Goal: Contribute content: Add original content to the website for others to see

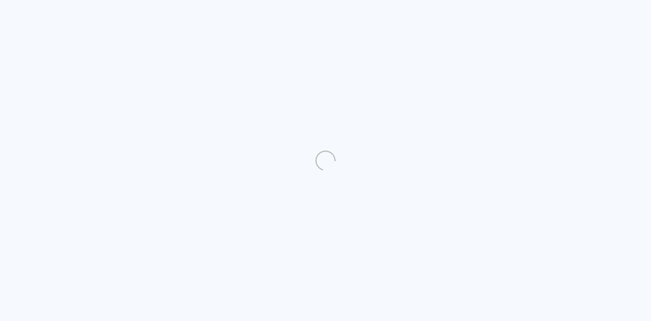
click at [260, 153] on quentale-directory at bounding box center [325, 160] width 651 height 321
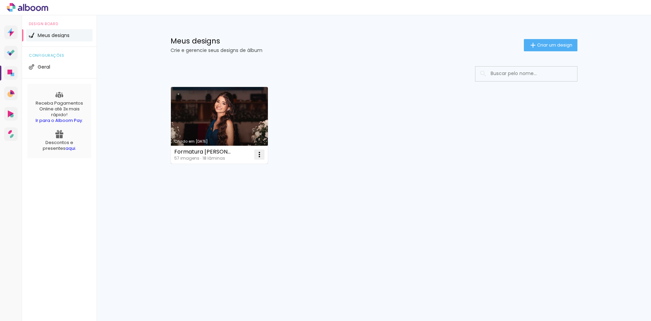
click at [258, 155] on iron-icon at bounding box center [259, 154] width 8 height 8
click at [222, 197] on span "Excluir" at bounding box center [221, 199] width 15 height 5
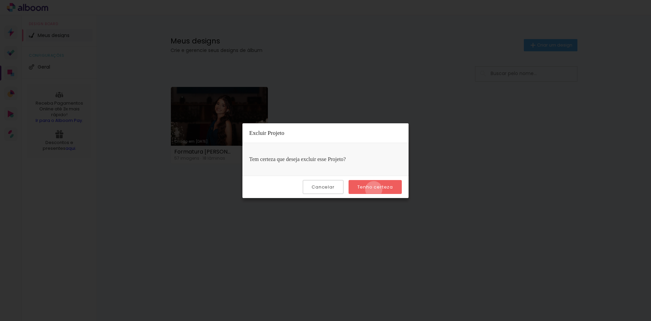
click at [0, 0] on slot "Tenho certeza" at bounding box center [0, 0] width 0 height 0
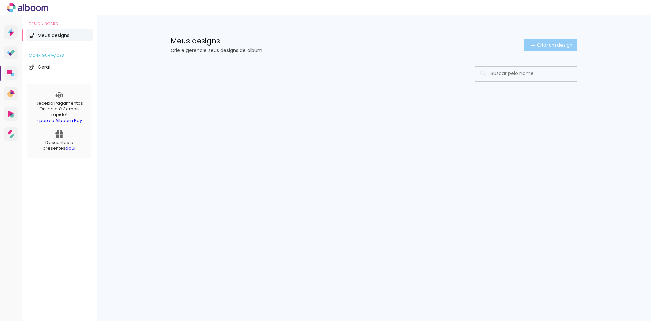
click at [546, 41] on paper-button "Criar um design" at bounding box center [551, 45] width 54 height 12
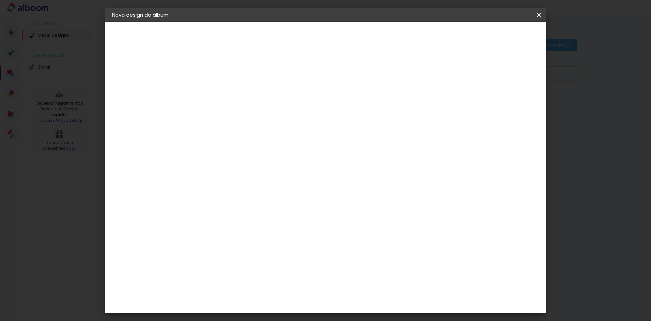
click at [223, 87] on input at bounding box center [223, 91] width 0 height 11
type input "Casamento Gislane e [PERSON_NAME]"
type paper-input "Casamento Gislane e [PERSON_NAME]"
click at [292, 41] on paper-button "Avançar" at bounding box center [275, 36] width 33 height 12
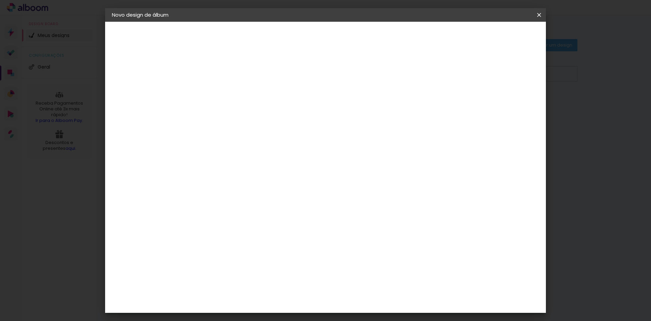
click at [243, 216] on div "Evidence" at bounding box center [230, 218] width 24 height 5
click at [0, 0] on slot "Avançar" at bounding box center [0, 0] width 0 height 0
click at [249, 115] on input "text" at bounding box center [236, 118] width 26 height 11
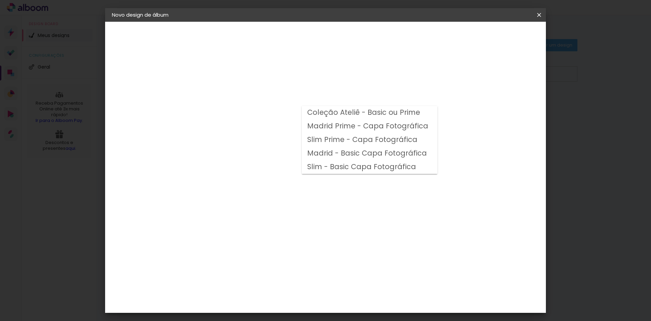
click at [0, 0] on slot "Coleção Ateliê - Basic ou Prime" at bounding box center [0, 0] width 0 height 0
type input "Coleção Ateliê - Basic ou Prime"
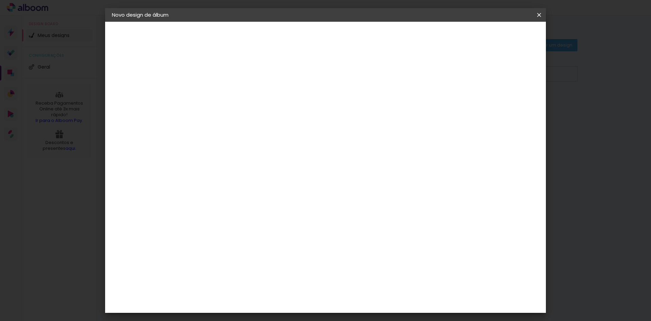
scroll to position [163, 0]
click at [334, 40] on paper-button "Avançar" at bounding box center [316, 36] width 33 height 12
click at [504, 40] on paper-button "Iniciar design" at bounding box center [481, 36] width 44 height 12
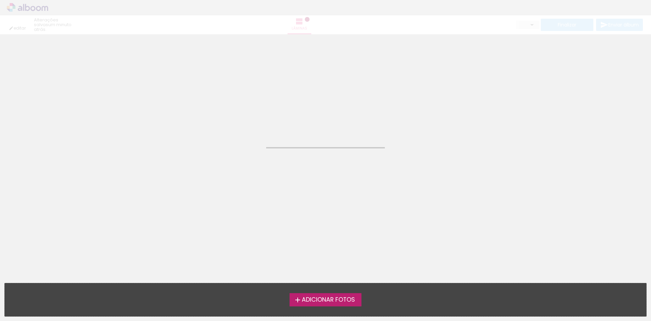
click at [326, 306] on div "Adicionar Fotos Solte suas fotos aqui..." at bounding box center [326, 299] width 642 height 33
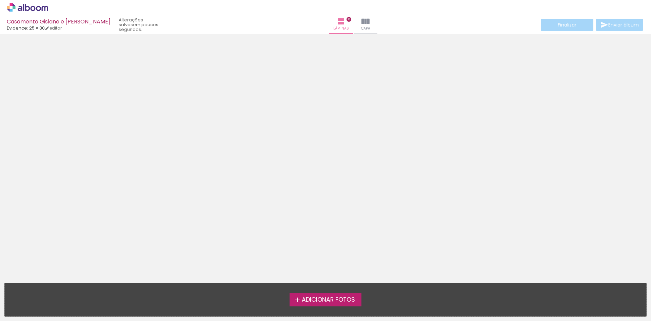
click at [326, 300] on span "Adicionar Fotos" at bounding box center [328, 300] width 53 height 6
click at [0, 0] on input "file" at bounding box center [0, 0] width 0 height 0
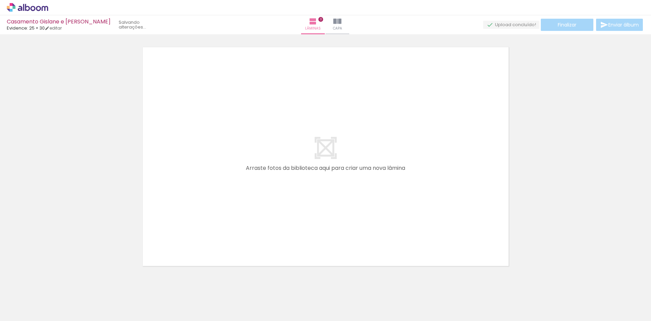
scroll to position [9, 0]
click at [56, 29] on link "editar" at bounding box center [53, 28] width 17 height 6
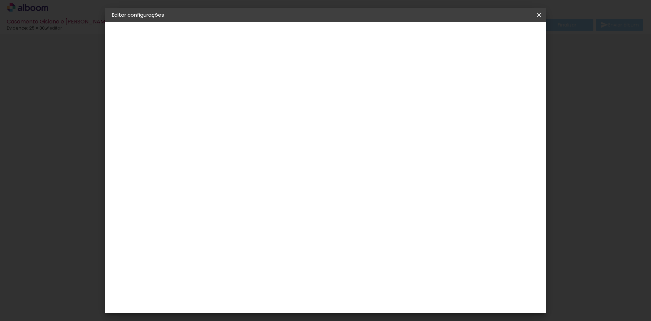
click at [139, 101] on small "30.5 × 50.8 cm" at bounding box center [147, 99] width 30 height 4
click at [260, 111] on div "Escolha o tamanho" at bounding box center [240, 126] width 39 height 32
click at [260, 110] on div "Escolha o tamanho" at bounding box center [240, 126] width 39 height 32
click at [264, 35] on paper-button "Voltar" at bounding box center [250, 36] width 27 height 12
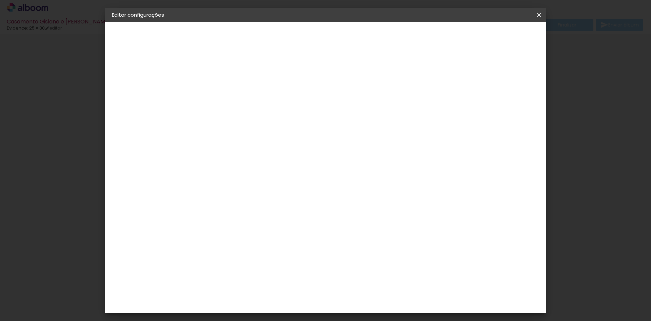
scroll to position [482, 0]
click at [261, 221] on paper-item "Evidence" at bounding box center [240, 228] width 73 height 15
click at [0, 0] on slot "Avançar" at bounding box center [0, 0] width 0 height 0
click at [249, 113] on input "text" at bounding box center [236, 118] width 26 height 11
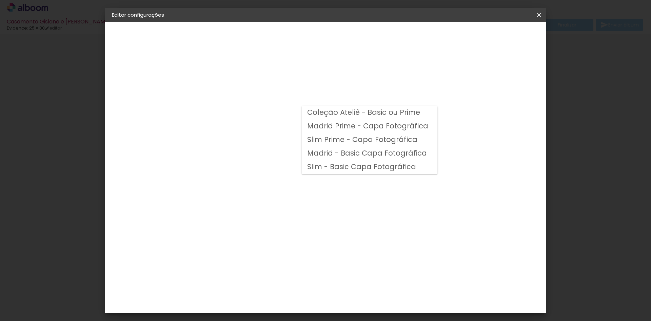
click at [0, 0] on slot "Coleção Ateliê - Basic ou Prime" at bounding box center [0, 0] width 0 height 0
type input "Coleção Ateliê - Basic ou Prime"
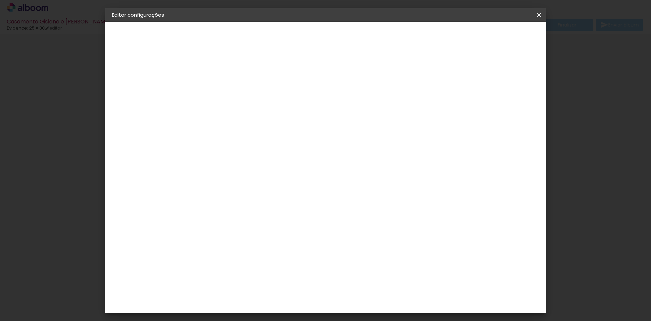
scroll to position [51, 0]
click at [269, 188] on span "25 × 30" at bounding box center [253, 195] width 32 height 14
click at [0, 0] on slot "Avançar" at bounding box center [0, 0] width 0 height 0
click at [497, 37] on span "Salvar configurações" at bounding box center [472, 36] width 50 height 5
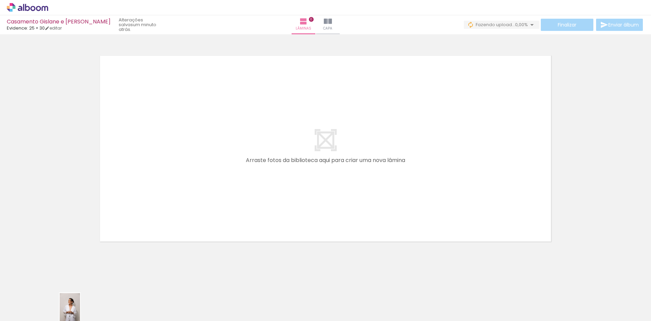
drag, startPoint x: 139, startPoint y: 314, endPoint x: 80, endPoint y: 313, distance: 59.4
click at [0, 0] on slot at bounding box center [0, 0] width 0 height 0
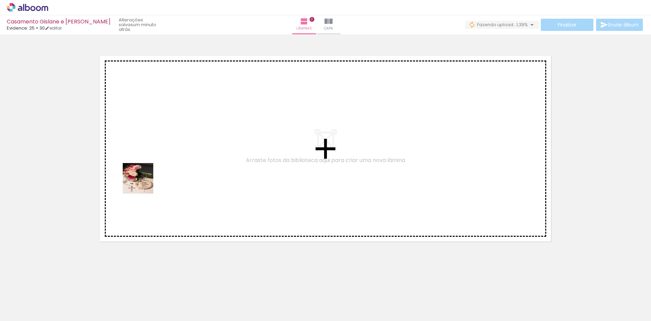
drag, startPoint x: 79, startPoint y: 307, endPoint x: 141, endPoint y: 206, distance: 118.8
click at [151, 161] on quentale-workspace at bounding box center [325, 160] width 651 height 321
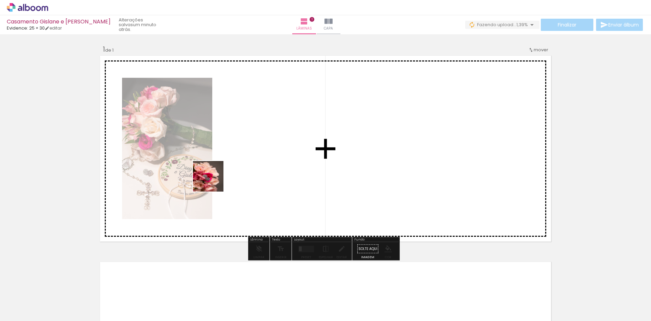
drag, startPoint x: 135, startPoint y: 274, endPoint x: 243, endPoint y: 167, distance: 152.1
click at [243, 167] on quentale-workspace at bounding box center [325, 160] width 651 height 321
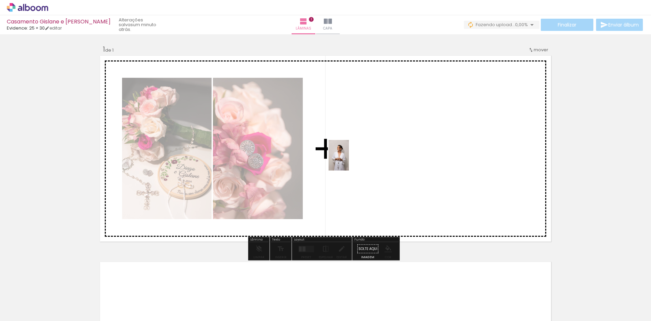
drag, startPoint x: 177, startPoint y: 280, endPoint x: 349, endPoint y: 160, distance: 209.5
click at [349, 160] on quentale-workspace at bounding box center [325, 160] width 651 height 321
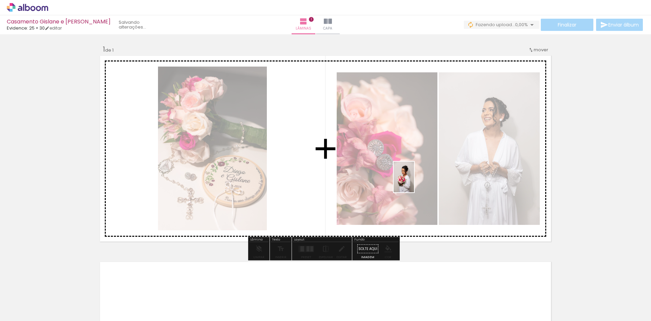
drag, startPoint x: 187, startPoint y: 305, endPoint x: 414, endPoint y: 182, distance: 258.4
click at [414, 182] on quentale-workspace at bounding box center [325, 160] width 651 height 321
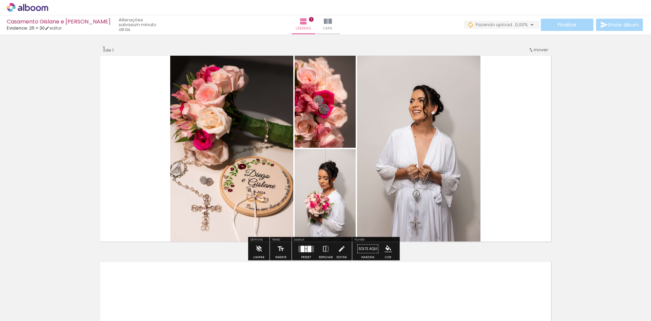
click at [301, 256] on div "Preset" at bounding box center [306, 256] width 10 height 3
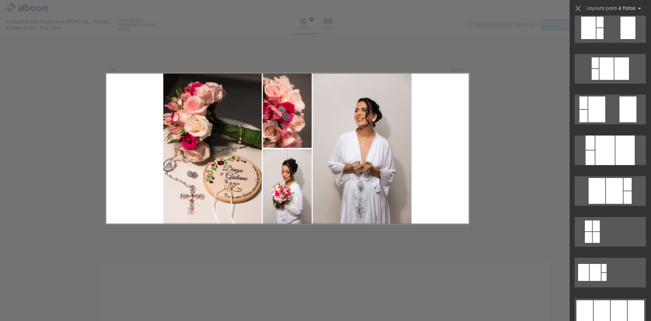
scroll to position [282, 0]
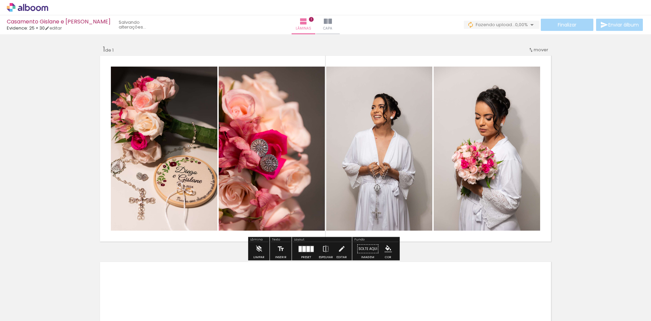
click at [588, 151] on div "Inserir lâmina 1 de 1" at bounding box center [325, 243] width 651 height 412
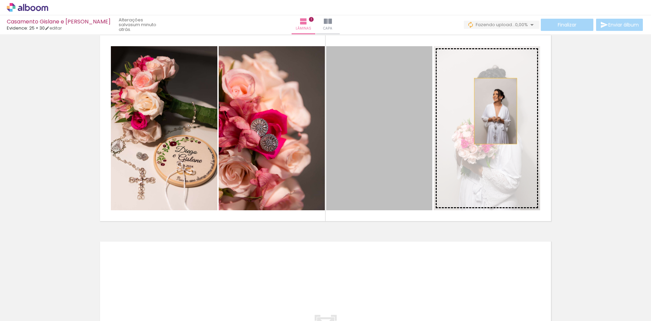
drag, startPoint x: 392, startPoint y: 111, endPoint x: 493, endPoint y: 111, distance: 101.1
click at [0, 0] on slot at bounding box center [0, 0] width 0 height 0
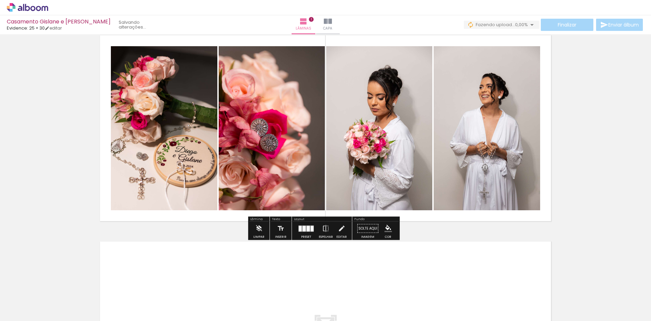
click at [578, 105] on div "Inserir lâmina 1 de 1" at bounding box center [325, 222] width 651 height 412
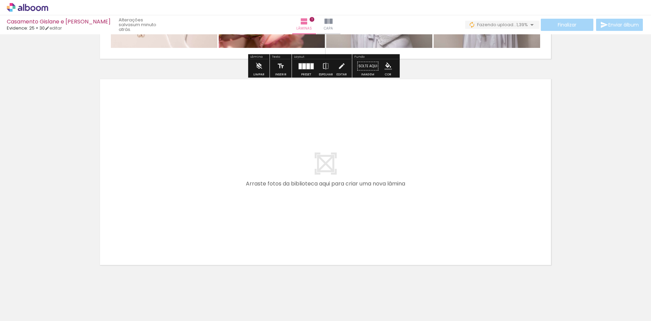
scroll to position [194, 0]
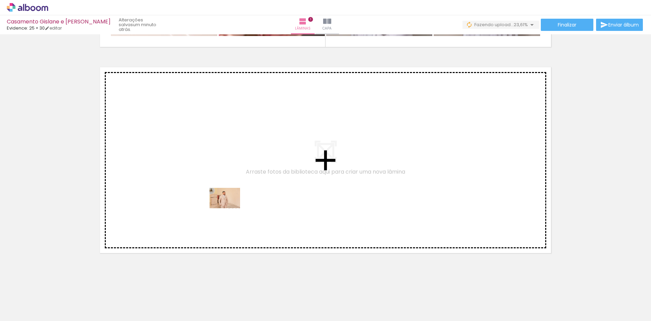
drag, startPoint x: 337, startPoint y: 296, endPoint x: 228, endPoint y: 206, distance: 141.2
click at [228, 206] on quentale-workspace at bounding box center [325, 160] width 651 height 321
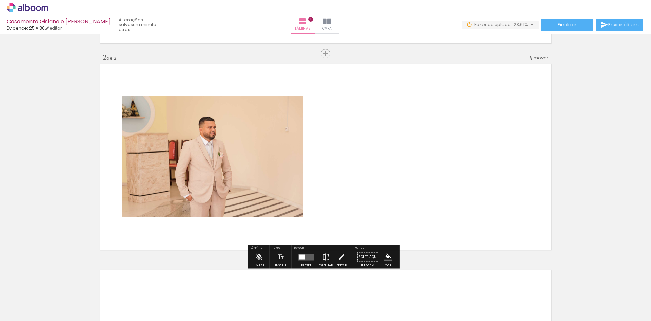
scroll to position [198, 0]
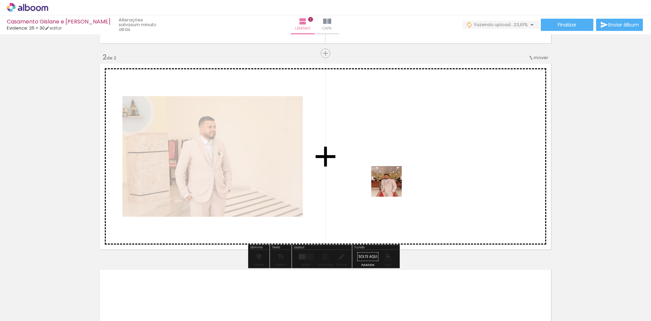
drag, startPoint x: 224, startPoint y: 306, endPoint x: 394, endPoint y: 202, distance: 199.2
click at [396, 183] on quentale-workspace at bounding box center [325, 160] width 651 height 321
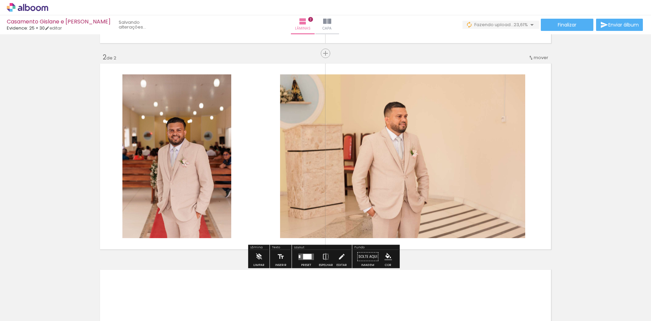
click at [551, 147] on div "Inserir lâmina 1 de 2 Inserir lâmina 2 de 2" at bounding box center [325, 148] width 651 height 618
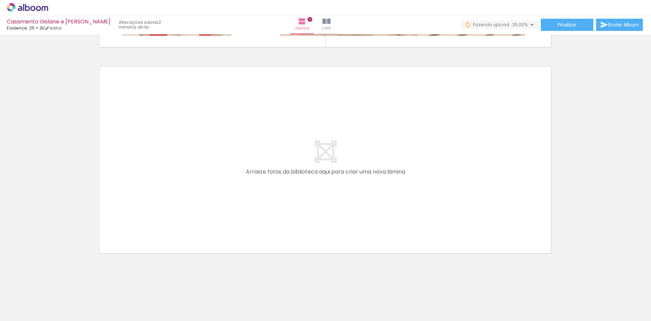
scroll to position [0, 161]
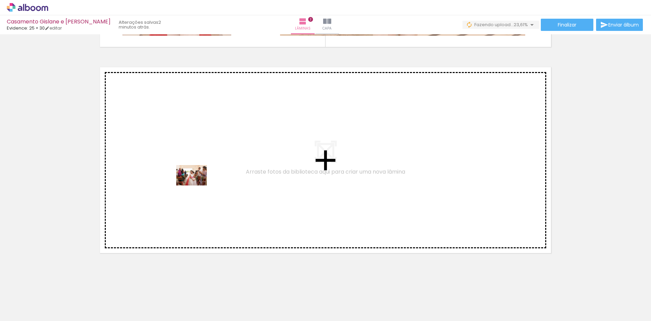
drag, startPoint x: 245, startPoint y: 305, endPoint x: 197, endPoint y: 185, distance: 129.5
click at [197, 185] on quentale-workspace at bounding box center [325, 160] width 651 height 321
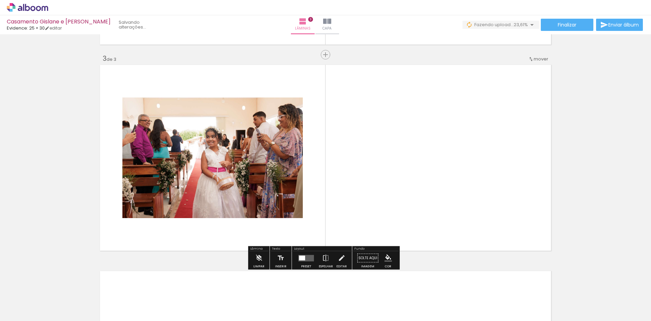
scroll to position [404, 0]
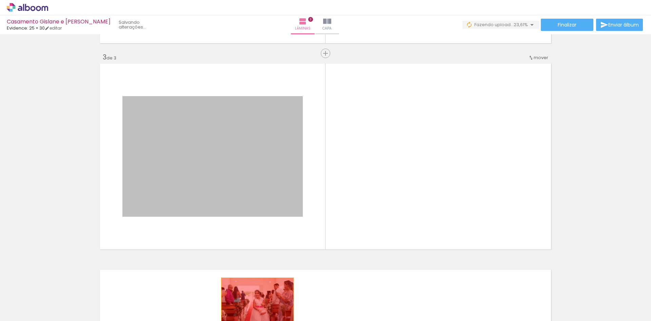
drag, startPoint x: 217, startPoint y: 157, endPoint x: 255, endPoint y: 302, distance: 149.4
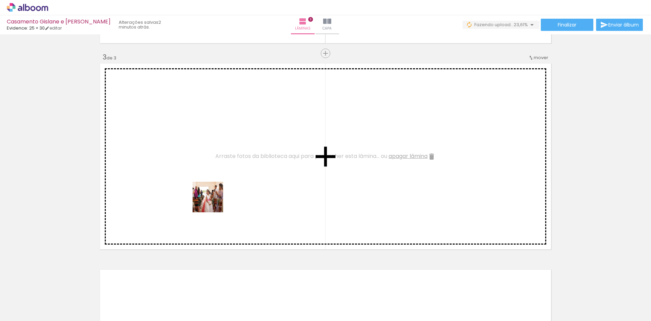
drag, startPoint x: 244, startPoint y: 306, endPoint x: 213, endPoint y: 201, distance: 109.0
click at [213, 201] on quentale-workspace at bounding box center [325, 160] width 651 height 321
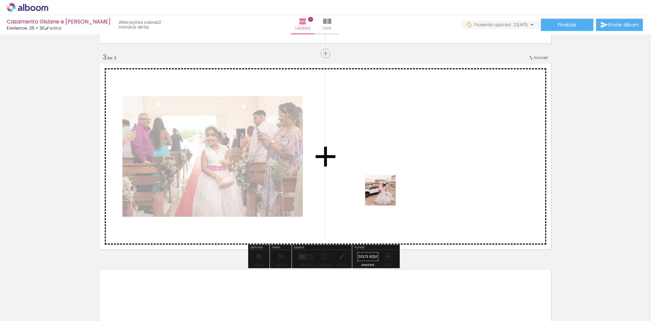
drag, startPoint x: 243, startPoint y: 283, endPoint x: 393, endPoint y: 192, distance: 175.3
click at [393, 192] on quentale-workspace at bounding box center [325, 160] width 651 height 321
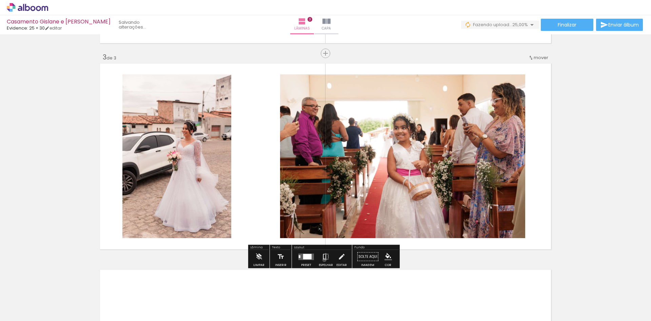
click at [323, 260] on iron-icon at bounding box center [325, 257] width 7 height 14
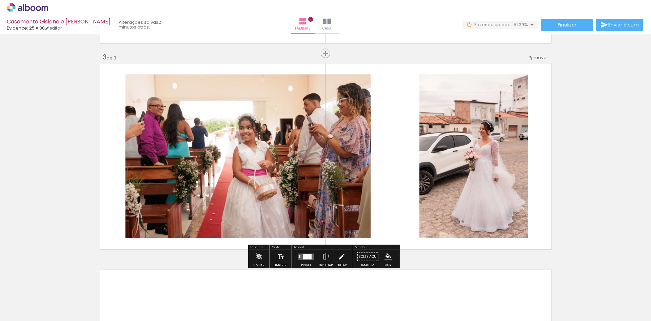
click at [570, 140] on div "Inserir lâmina 1 de 3 Inserir lâmina 2 de 3 Inserir lâmina 3 de 3" at bounding box center [325, 45] width 651 height 824
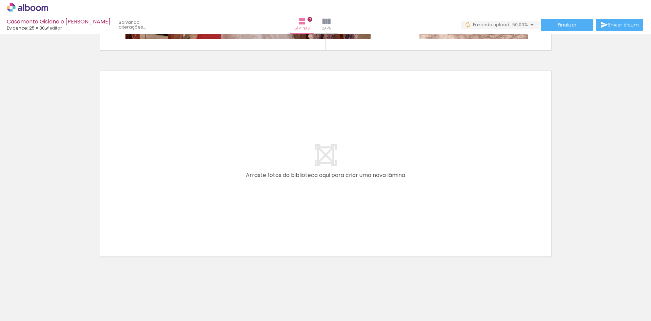
scroll to position [606, 0]
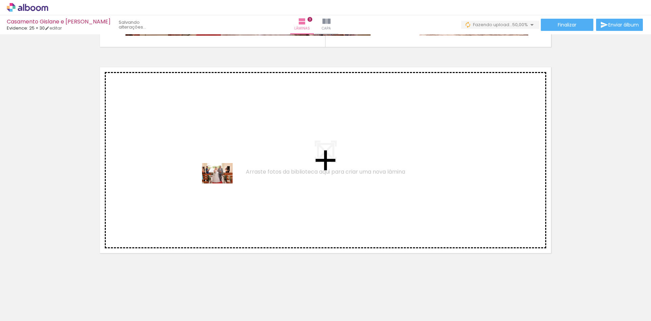
drag, startPoint x: 292, startPoint y: 305, endPoint x: 221, endPoint y: 180, distance: 143.9
click at [221, 180] on quentale-workspace at bounding box center [325, 160] width 651 height 321
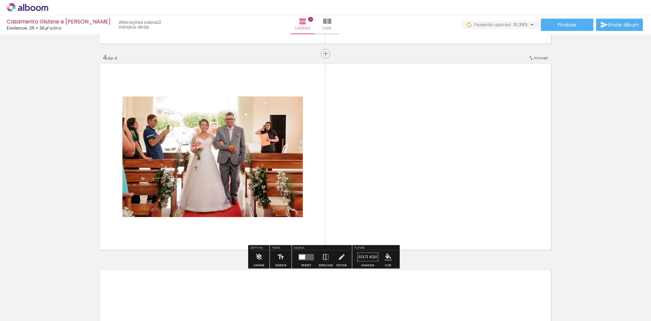
scroll to position [610, 0]
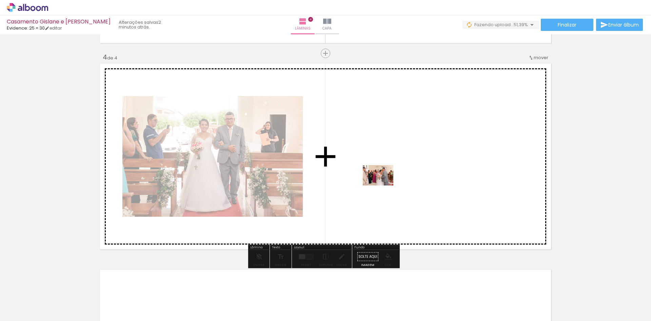
drag, startPoint x: 331, startPoint y: 306, endPoint x: 383, endPoint y: 185, distance: 131.2
click at [383, 185] on quentale-workspace at bounding box center [325, 160] width 651 height 321
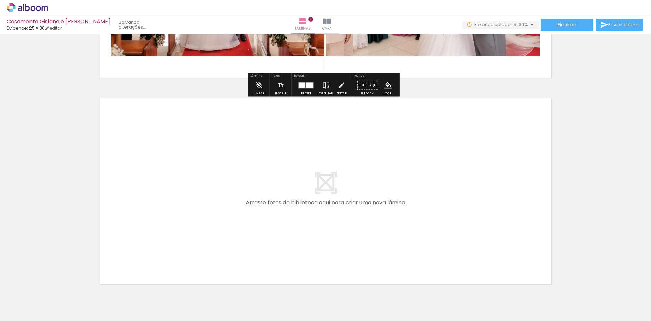
scroll to position [812, 0]
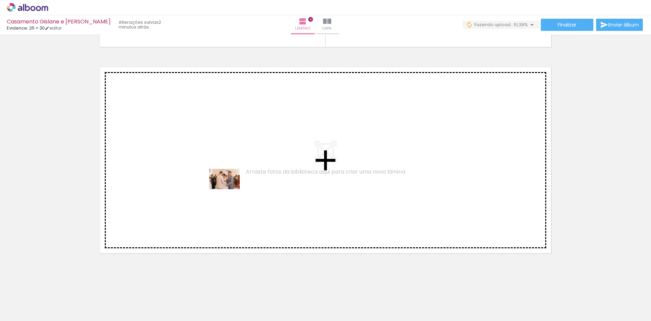
drag, startPoint x: 368, startPoint y: 306, endPoint x: 355, endPoint y: 257, distance: 51.1
click at [227, 187] on quentale-workspace at bounding box center [325, 160] width 651 height 321
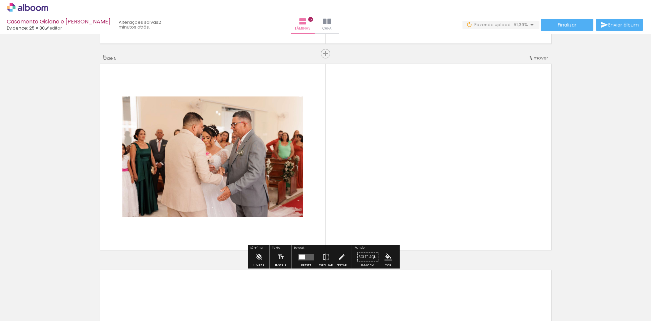
scroll to position [816, 0]
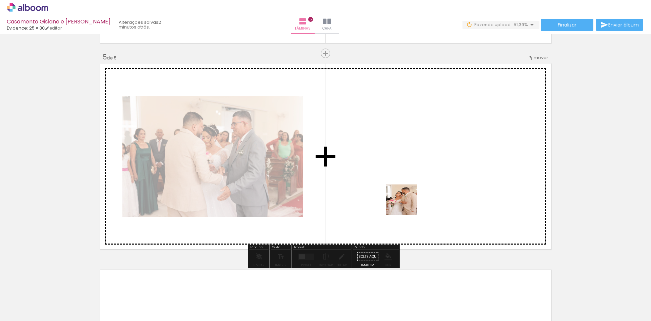
drag, startPoint x: 406, startPoint y: 298, endPoint x: 415, endPoint y: 188, distance: 111.0
click at [407, 185] on quentale-workspace at bounding box center [325, 160] width 651 height 321
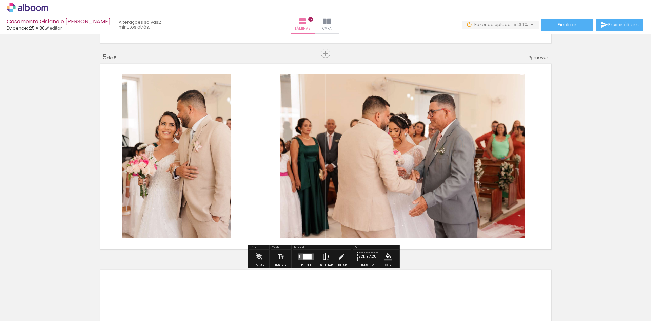
click at [325, 257] on iron-icon at bounding box center [325, 257] width 7 height 14
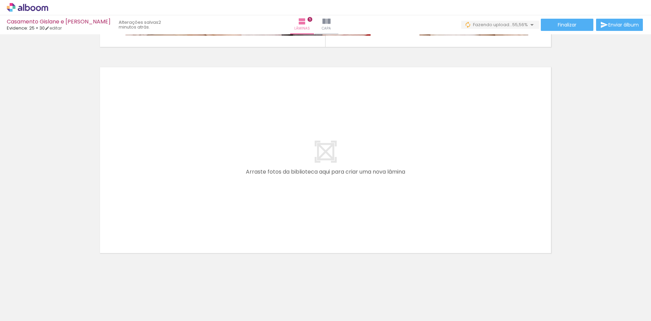
scroll to position [0, 439]
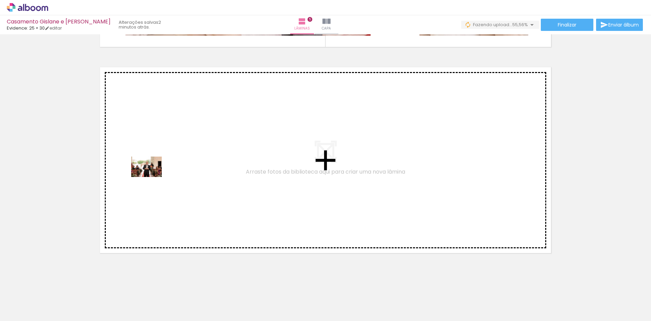
drag, startPoint x: 163, startPoint y: 301, endPoint x: 205, endPoint y: 274, distance: 49.2
click at [151, 174] on quentale-workspace at bounding box center [325, 160] width 651 height 321
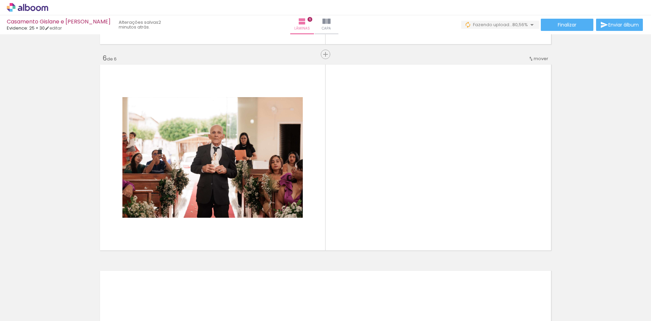
scroll to position [1022, 0]
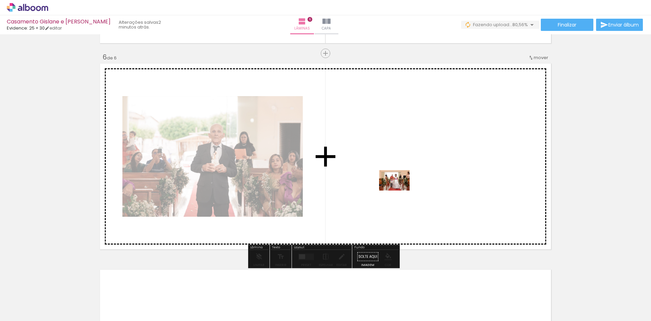
drag, startPoint x: 203, startPoint y: 308, endPoint x: 400, endPoint y: 190, distance: 229.2
click at [400, 190] on quentale-workspace at bounding box center [325, 160] width 651 height 321
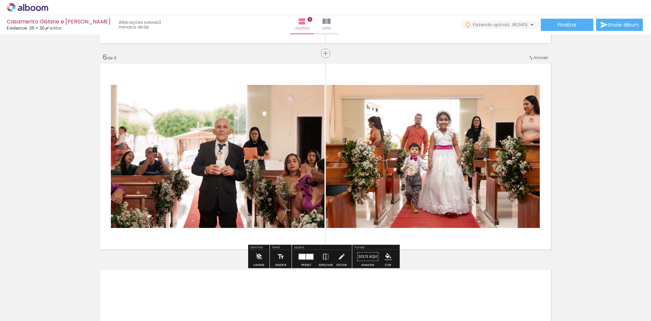
scroll to position [1224, 0]
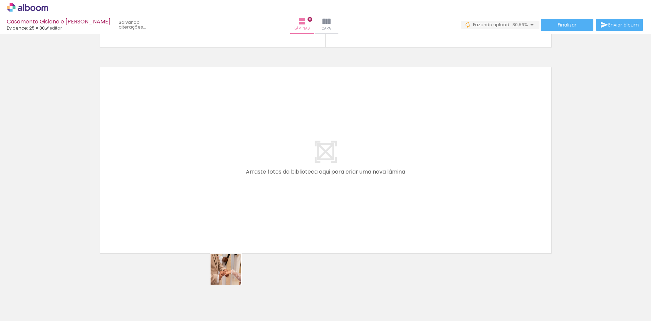
drag, startPoint x: 245, startPoint y: 303, endPoint x: 250, endPoint y: 264, distance: 39.0
click at [194, 204] on quentale-workspace at bounding box center [325, 160] width 651 height 321
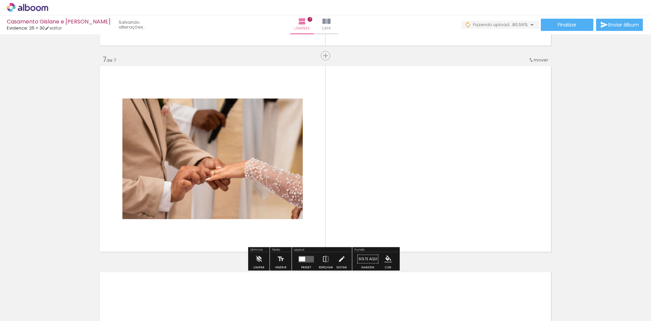
scroll to position [1228, 0]
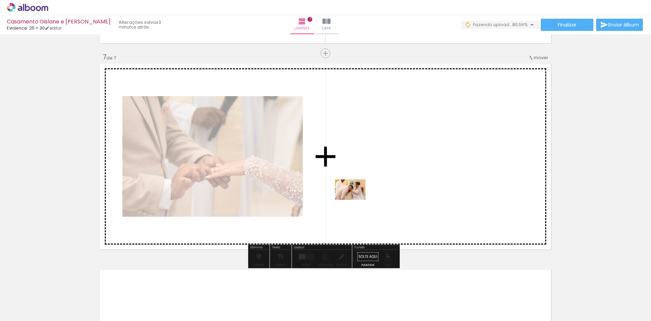
drag, startPoint x: 275, startPoint y: 300, endPoint x: 365, endPoint y: 189, distance: 142.1
click at [365, 189] on quentale-workspace at bounding box center [325, 160] width 651 height 321
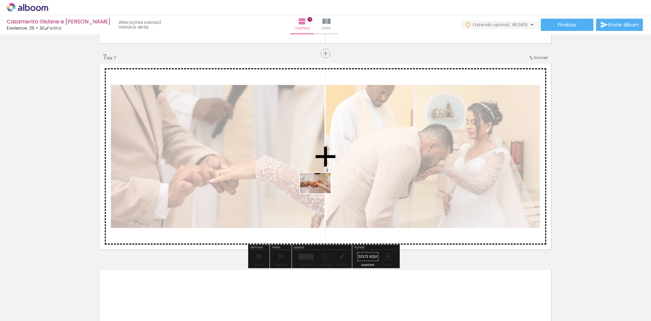
drag, startPoint x: 316, startPoint y: 298, endPoint x: 321, endPoint y: 193, distance: 104.6
click at [321, 193] on quentale-workspace at bounding box center [325, 160] width 651 height 321
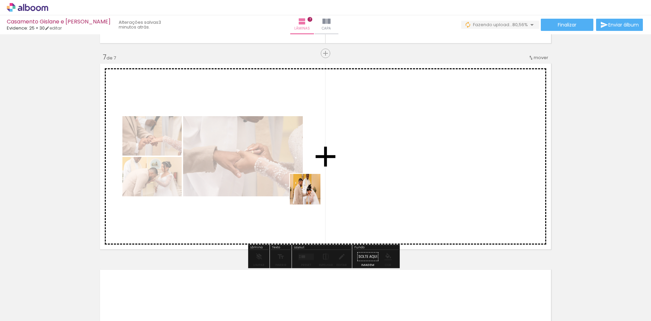
drag, startPoint x: 348, startPoint y: 305, endPoint x: 310, endPoint y: 194, distance: 117.4
click at [310, 194] on quentale-workspace at bounding box center [325, 160] width 651 height 321
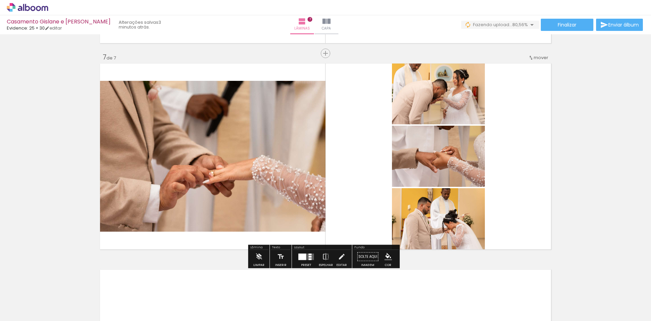
click at [303, 256] on div at bounding box center [303, 256] width 8 height 6
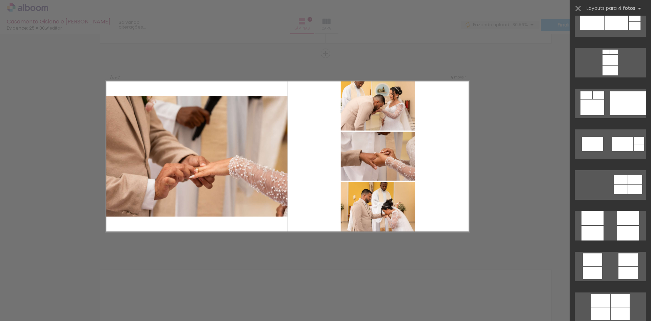
scroll to position [1776, 0]
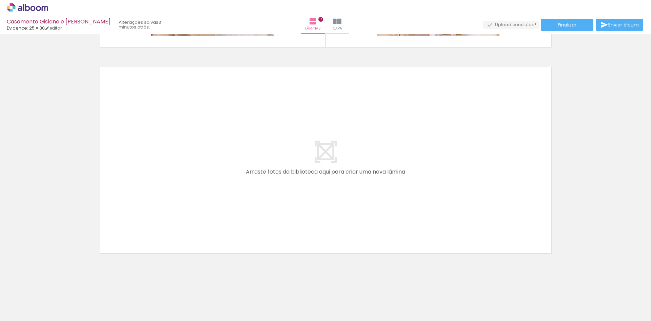
scroll to position [0, 614]
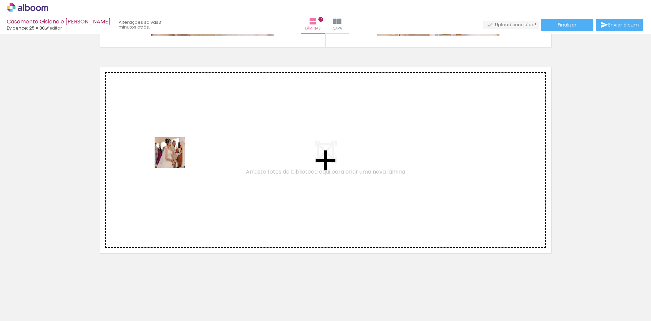
drag, startPoint x: 219, startPoint y: 305, endPoint x: 174, endPoint y: 153, distance: 159.2
click at [174, 153] on quentale-workspace at bounding box center [325, 160] width 651 height 321
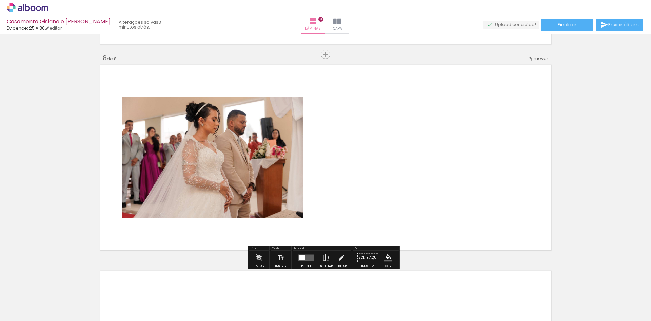
scroll to position [1434, 0]
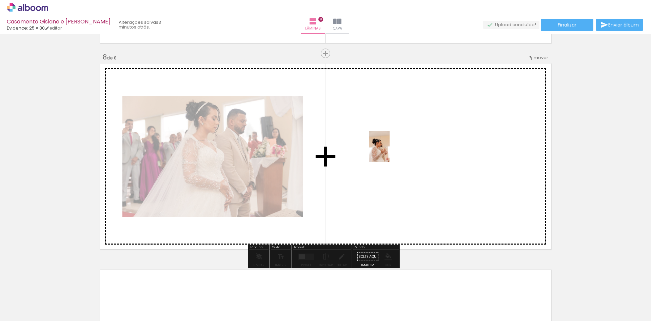
drag, startPoint x: 271, startPoint y: 272, endPoint x: 390, endPoint y: 151, distance: 169.9
click at [390, 151] on quentale-workspace at bounding box center [325, 160] width 651 height 321
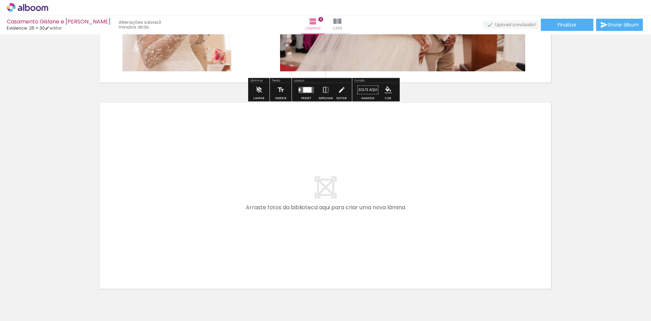
scroll to position [1636, 0]
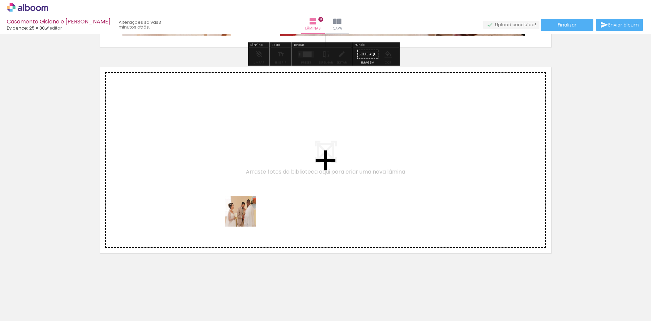
drag, startPoint x: 285, startPoint y: 260, endPoint x: 240, endPoint y: 211, distance: 66.7
click at [240, 211] on quentale-workspace at bounding box center [325, 160] width 651 height 321
